Goal: Task Accomplishment & Management: Use online tool/utility

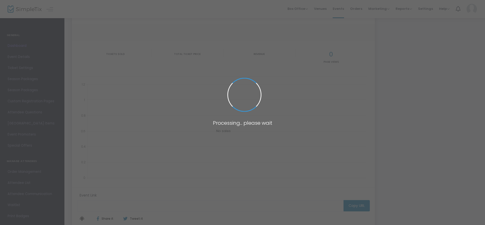
scroll to position [26, 0]
type input "[URL][DOMAIN_NAME]"
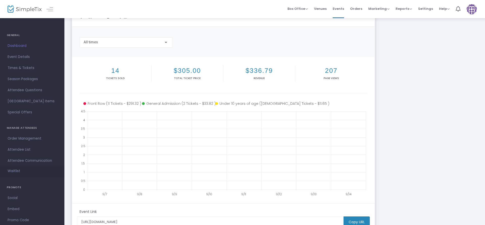
scroll to position [23, 0]
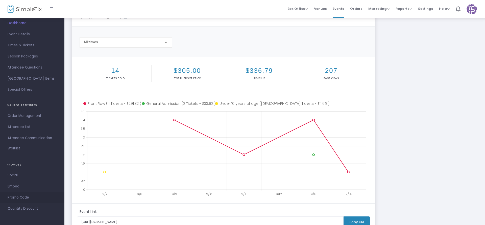
click at [25, 196] on span "Promo Code" at bounding box center [32, 198] width 49 height 7
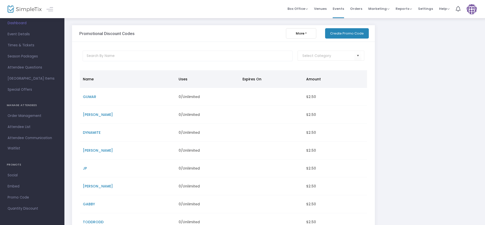
click at [351, 32] on button "Create Promo Code" at bounding box center [347, 33] width 44 height 10
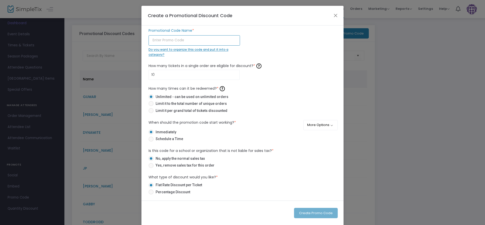
click at [178, 40] on input "text" at bounding box center [193, 40] width 91 height 10
paste input "Jgeorge"
type input "Jgeorge"
click at [194, 77] on input "10" at bounding box center [194, 75] width 91 height 10
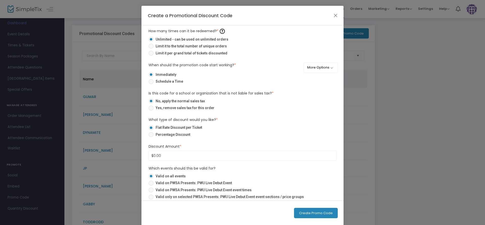
scroll to position [62, 0]
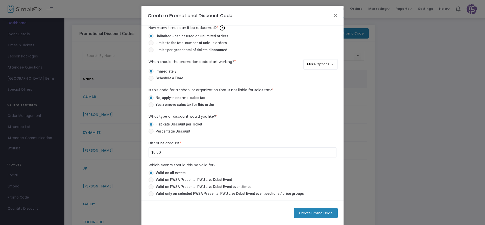
type input "100"
click at [172, 150] on input "0" at bounding box center [242, 153] width 187 height 10
type input "$2.50"
click at [188, 180] on span "Valid on PWSA Presents: PWU Live Debut Event" at bounding box center [192, 179] width 78 height 5
click at [151, 183] on input "Valid on PWSA Presents: PWU Live Debut Event" at bounding box center [151, 183] width 0 height 0
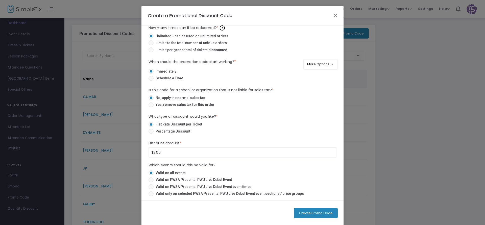
radio input "true"
click at [317, 215] on button "Create Promo Code" at bounding box center [316, 213] width 44 height 10
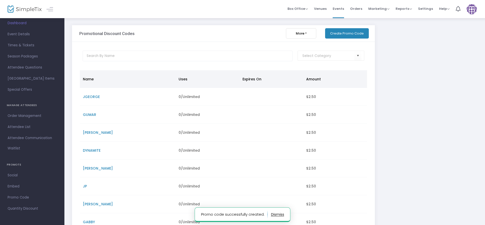
click at [309, 33] on button "More" at bounding box center [301, 33] width 30 height 10
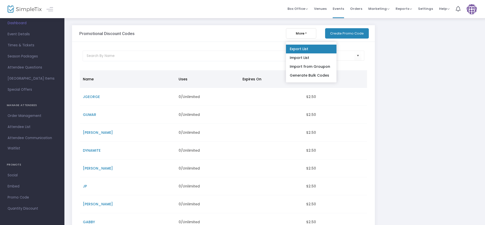
click at [308, 47] on link "Export List" at bounding box center [311, 49] width 50 height 9
